Goal: Information Seeking & Learning: Learn about a topic

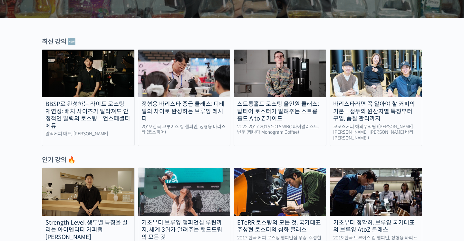
scroll to position [210, 0]
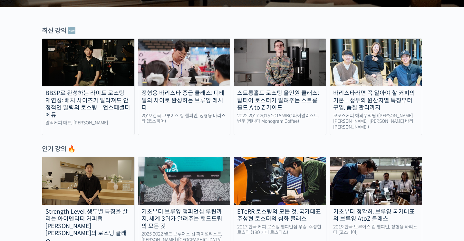
click at [361, 53] on img at bounding box center [376, 63] width 92 height 48
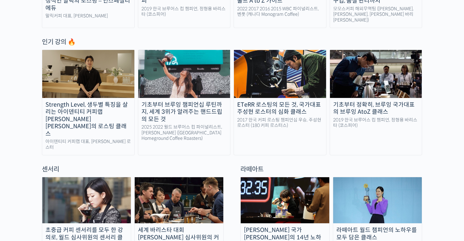
scroll to position [324, 0]
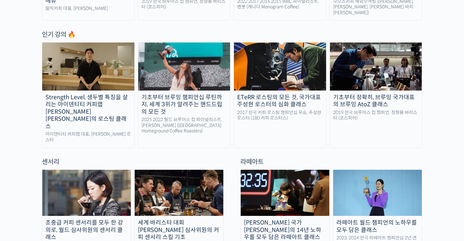
click at [374, 77] on img at bounding box center [376, 66] width 92 height 48
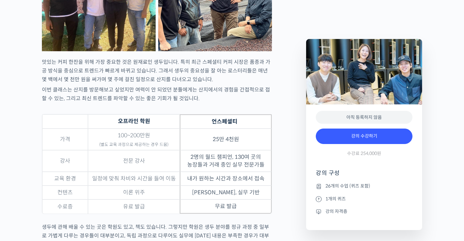
scroll to position [2094, 0]
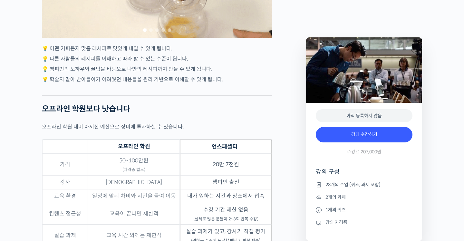
scroll to position [1951, 0]
